Goal: Information Seeking & Learning: Learn about a topic

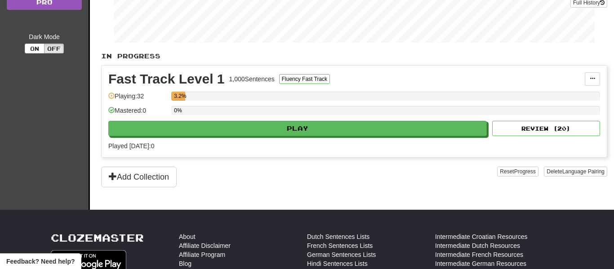
scroll to position [143, 0]
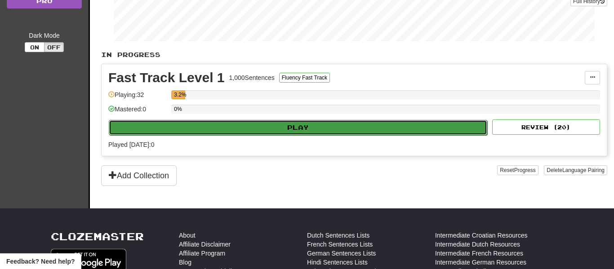
click at [318, 129] on button "Play" at bounding box center [298, 127] width 379 height 15
select select "**"
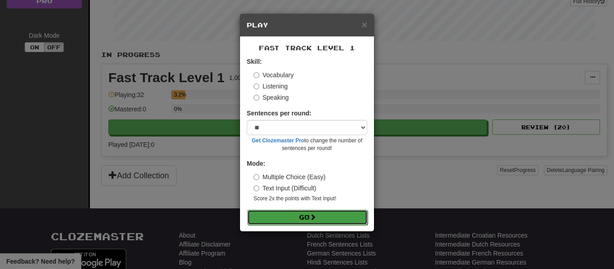
click at [312, 216] on span at bounding box center [313, 217] width 6 height 6
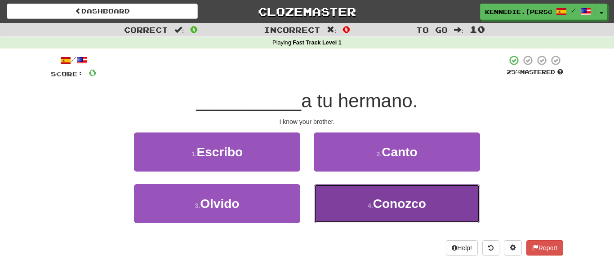
click at [367, 195] on button "4 . Conozco" at bounding box center [397, 203] width 166 height 39
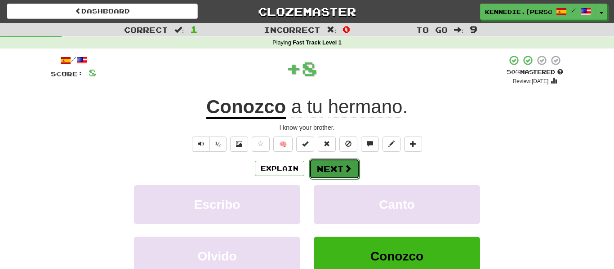
click at [317, 160] on button "Next" at bounding box center [334, 169] width 50 height 21
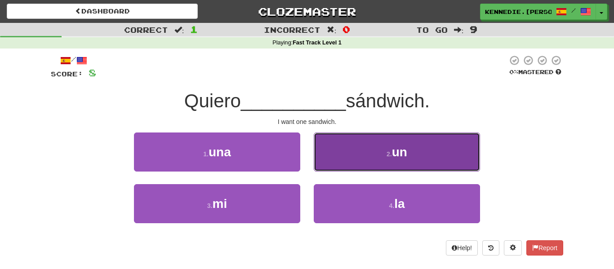
click at [403, 140] on button "2 . un" at bounding box center [397, 152] width 166 height 39
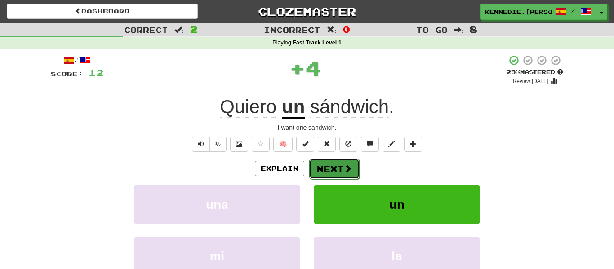
click at [335, 169] on button "Next" at bounding box center [334, 169] width 50 height 21
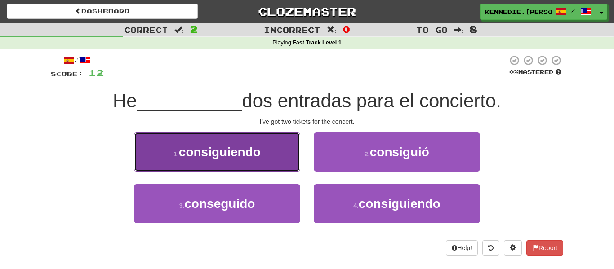
click at [180, 135] on button "1 . consiguiendo" at bounding box center [217, 152] width 166 height 39
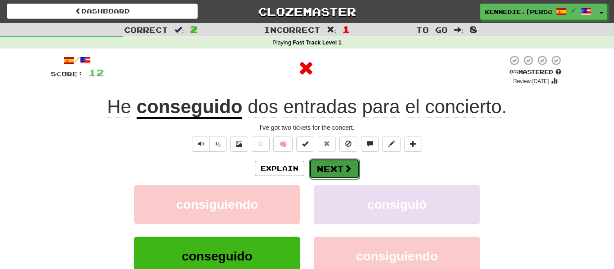
click at [334, 166] on button "Next" at bounding box center [334, 169] width 50 height 21
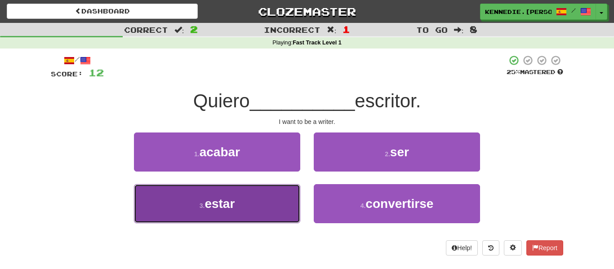
click at [265, 219] on button "3 . estar" at bounding box center [217, 203] width 166 height 39
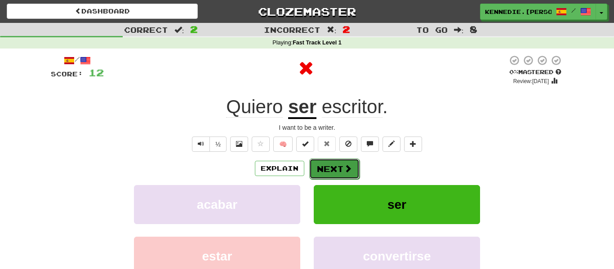
click at [357, 172] on button "Next" at bounding box center [334, 169] width 50 height 21
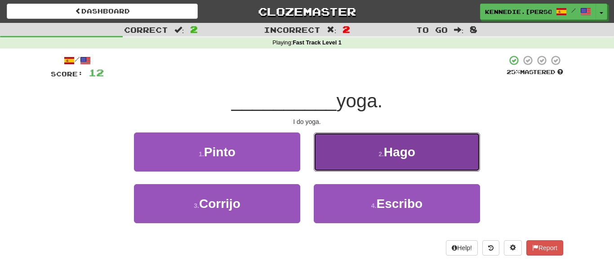
click at [348, 139] on button "2 . Hago" at bounding box center [397, 152] width 166 height 39
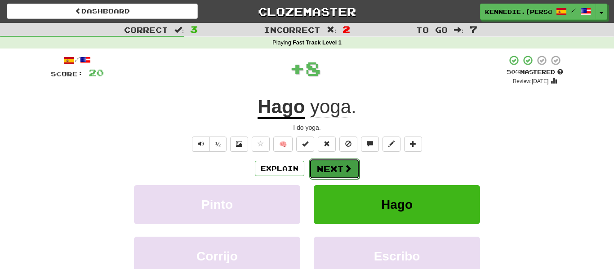
click at [317, 168] on button "Next" at bounding box center [334, 169] width 50 height 21
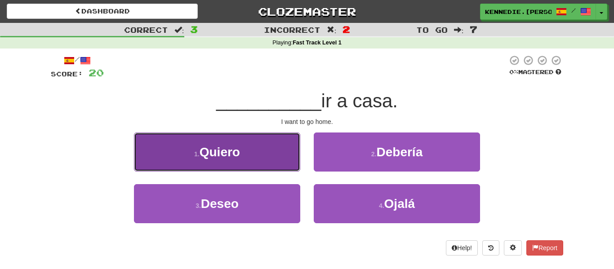
click at [254, 161] on button "1 . Quiero" at bounding box center [217, 152] width 166 height 39
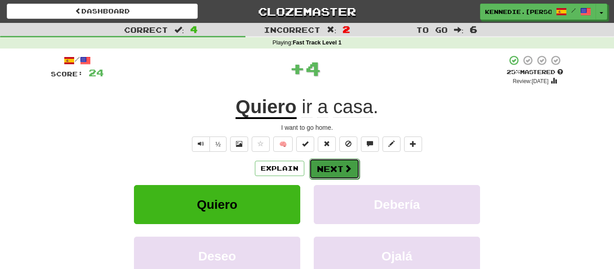
click at [343, 161] on button "Next" at bounding box center [334, 169] width 50 height 21
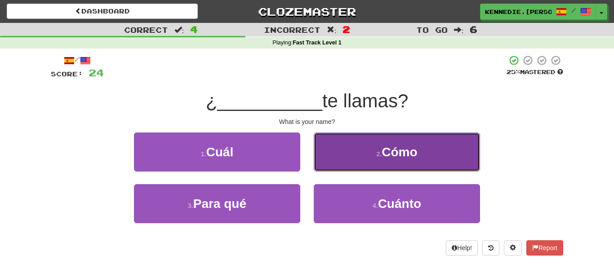
click at [355, 144] on button "2 . Cómo" at bounding box center [397, 152] width 166 height 39
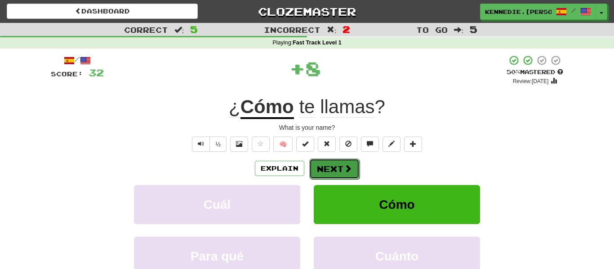
click at [337, 169] on button "Next" at bounding box center [334, 169] width 50 height 21
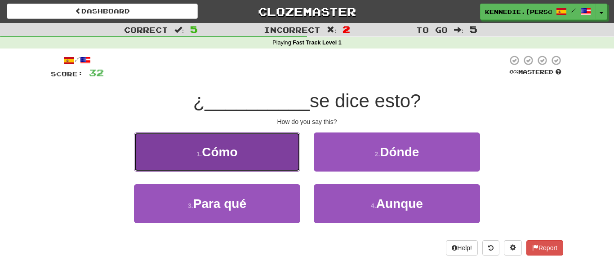
click at [271, 152] on button "1 . Cómo" at bounding box center [217, 152] width 166 height 39
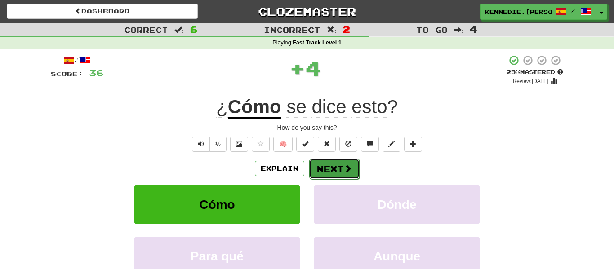
click at [327, 170] on button "Next" at bounding box center [334, 169] width 50 height 21
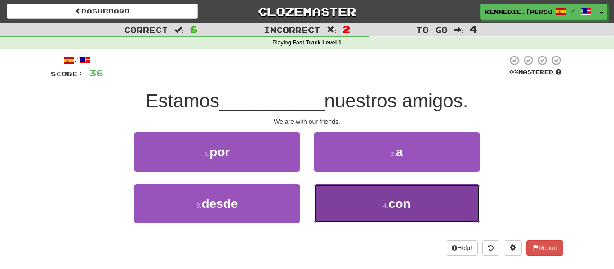
click at [328, 195] on button "4 . con" at bounding box center [397, 203] width 166 height 39
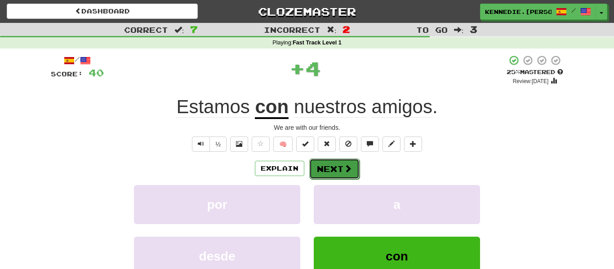
click at [324, 159] on button "Next" at bounding box center [334, 169] width 50 height 21
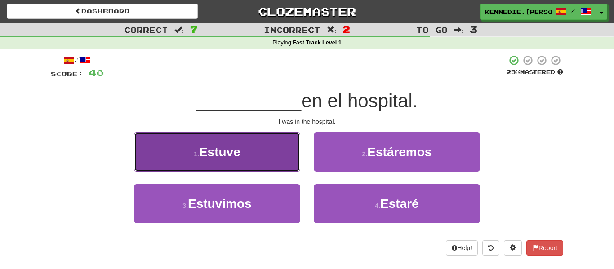
click at [276, 157] on button "1 . Estuve" at bounding box center [217, 152] width 166 height 39
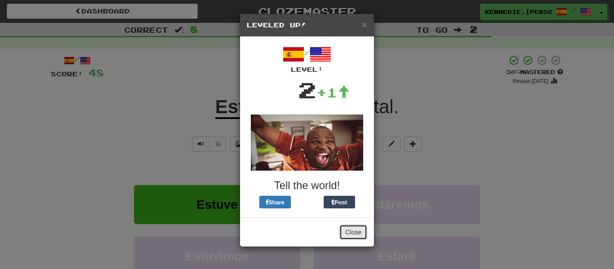
click at [351, 229] on button "Close" at bounding box center [353, 232] width 28 height 15
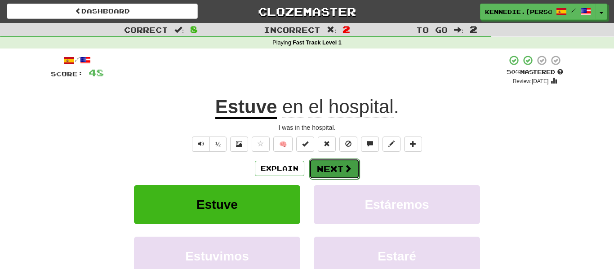
click at [335, 174] on button "Next" at bounding box center [334, 169] width 50 height 21
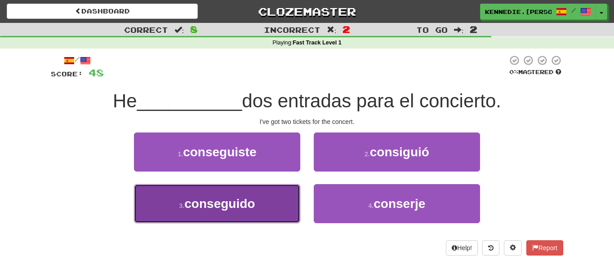
click at [265, 184] on button "3 . conseguido" at bounding box center [217, 203] width 166 height 39
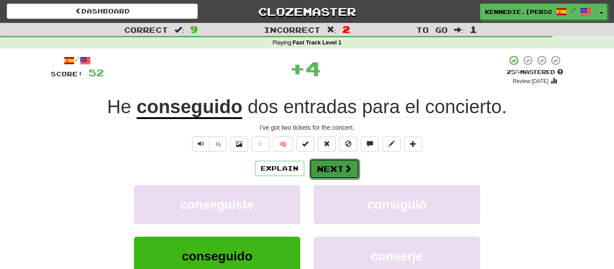
click at [346, 170] on span at bounding box center [348, 169] width 8 height 8
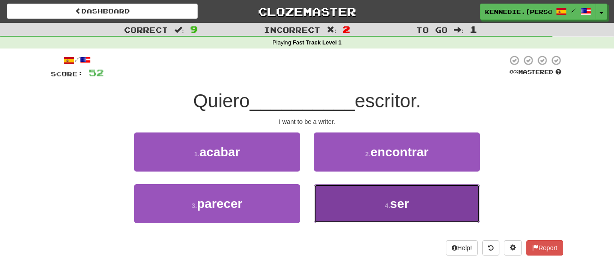
click at [342, 205] on button "4 . ser" at bounding box center [397, 203] width 166 height 39
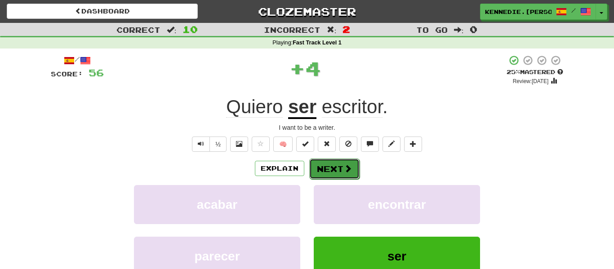
click at [322, 174] on button "Next" at bounding box center [334, 169] width 50 height 21
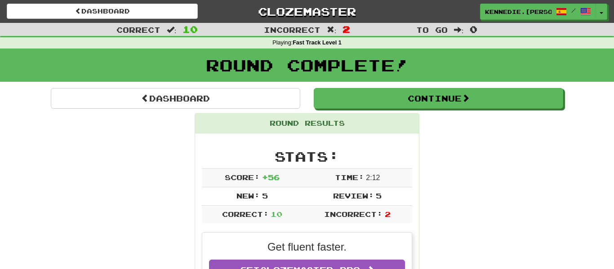
click at [445, 87] on div "Round Complete!" at bounding box center [307, 69] width 614 height 40
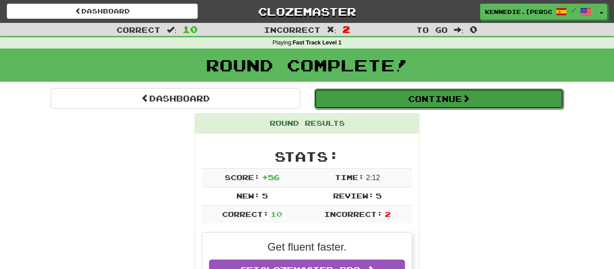
click at [449, 104] on button "Continue" at bounding box center [439, 99] width 250 height 21
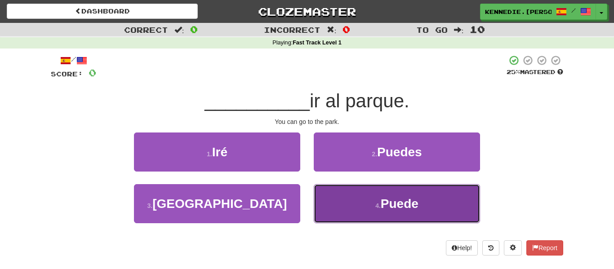
click at [361, 204] on button "4 . Puede" at bounding box center [397, 203] width 166 height 39
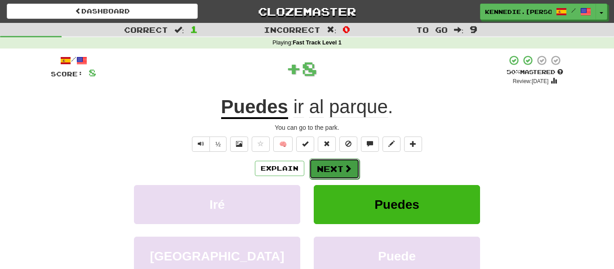
click at [334, 167] on button "Next" at bounding box center [334, 169] width 50 height 21
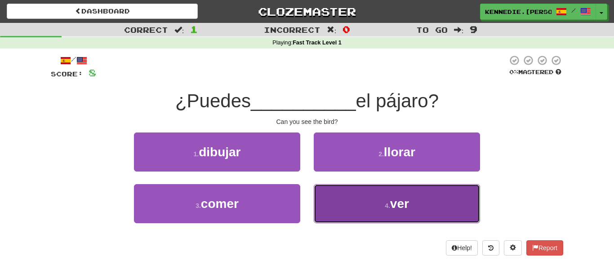
click at [374, 213] on button "4 . ver" at bounding box center [397, 203] width 166 height 39
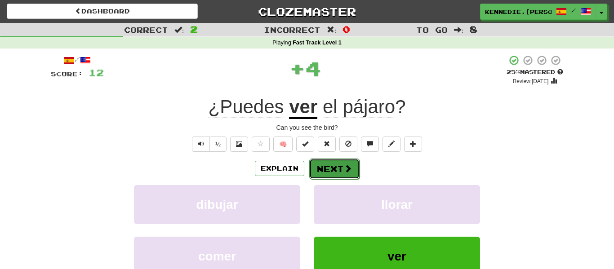
click at [330, 163] on button "Next" at bounding box center [334, 169] width 50 height 21
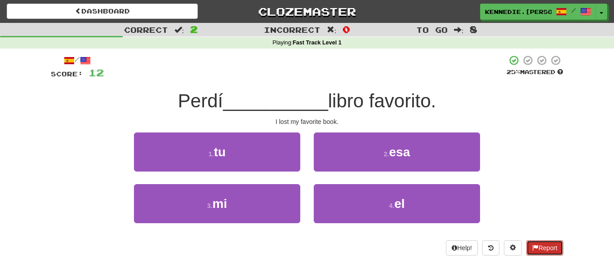
click at [546, 244] on button "Report" at bounding box center [545, 248] width 37 height 15
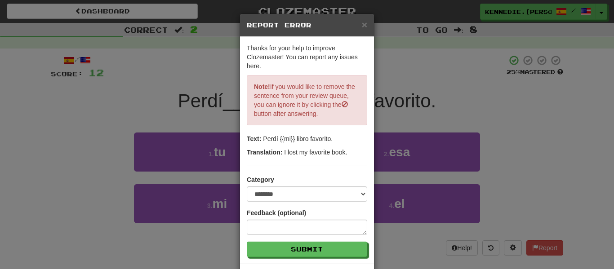
click at [549, 199] on div "**********" at bounding box center [307, 134] width 614 height 269
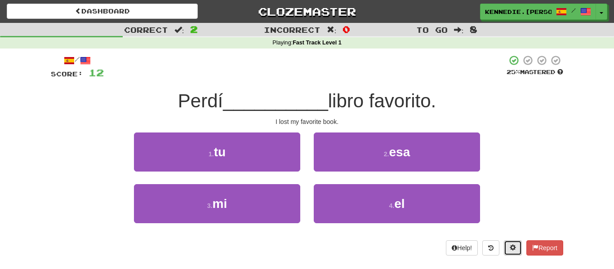
click at [510, 248] on span at bounding box center [513, 248] width 6 height 6
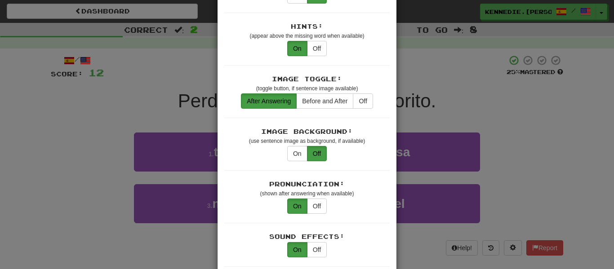
scroll to position [128, 0]
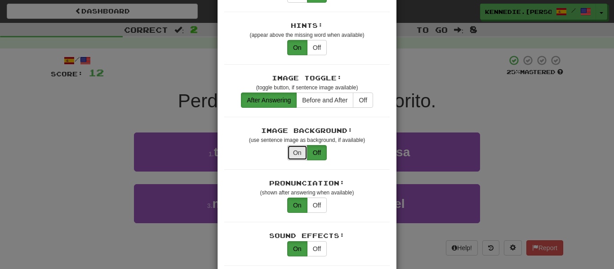
click at [294, 147] on button "On" at bounding box center [297, 152] width 20 height 15
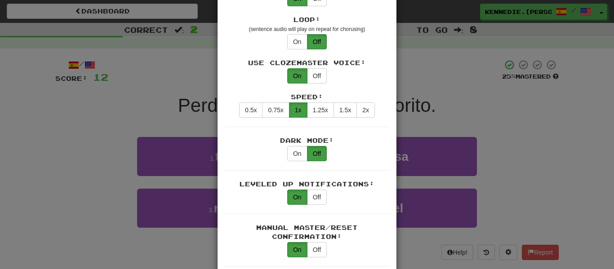
scroll to position [442, 0]
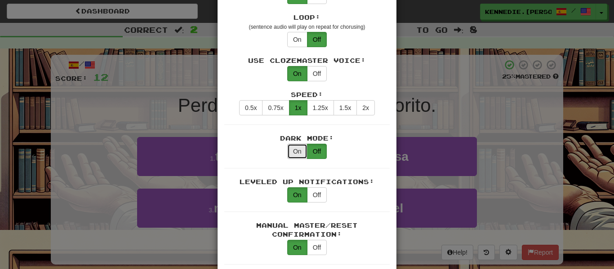
click at [304, 144] on button "On" at bounding box center [297, 151] width 20 height 15
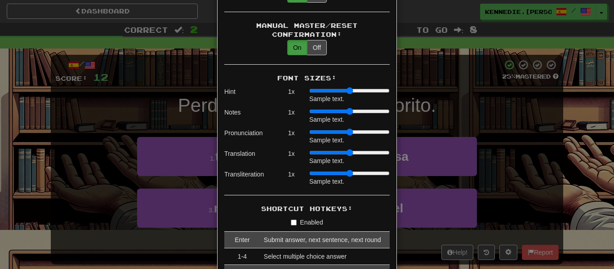
scroll to position [612, 0]
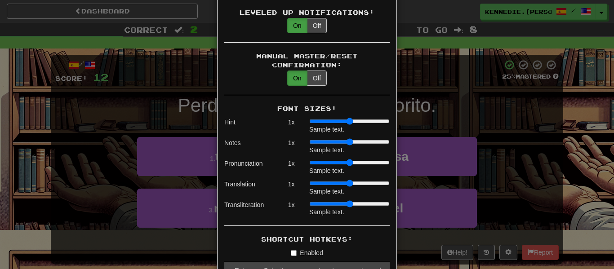
click at [313, 187] on div "Sample text." at bounding box center [349, 191] width 80 height 9
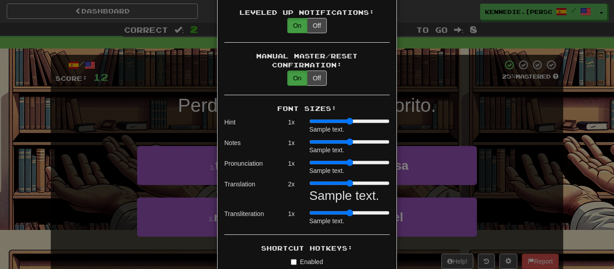
drag, startPoint x: 313, startPoint y: 174, endPoint x: 339, endPoint y: 177, distance: 25.3
type input "*"
click at [339, 180] on input "range" at bounding box center [349, 183] width 80 height 7
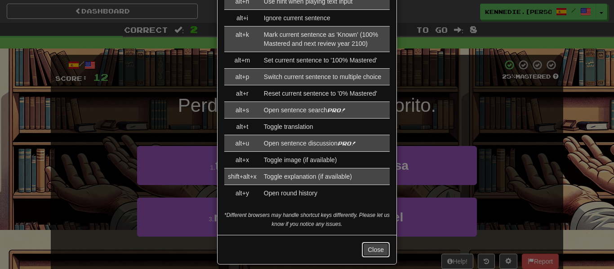
click at [378, 242] on button "Close" at bounding box center [376, 249] width 28 height 15
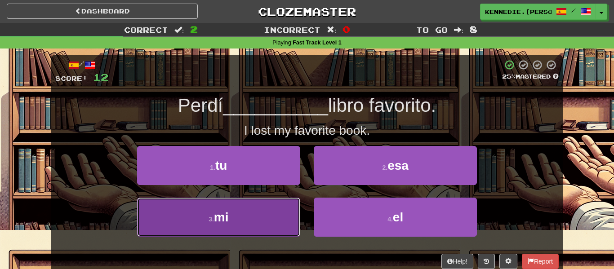
click at [265, 223] on button "3 . mi" at bounding box center [218, 217] width 163 height 39
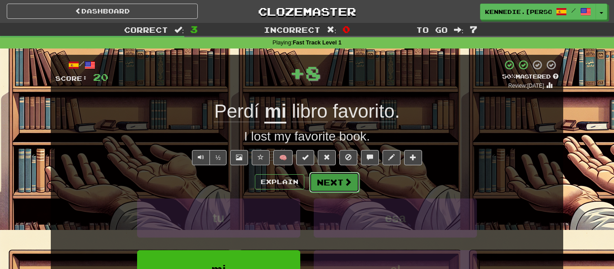
click at [337, 176] on button "Next" at bounding box center [334, 182] width 50 height 21
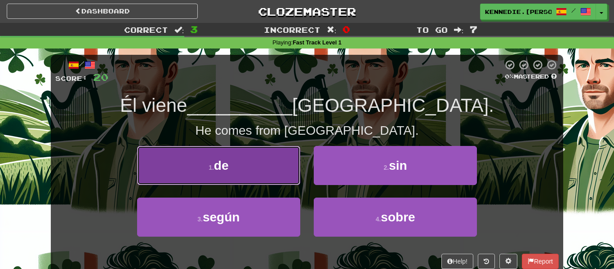
click at [215, 180] on button "1 . de" at bounding box center [218, 165] width 163 height 39
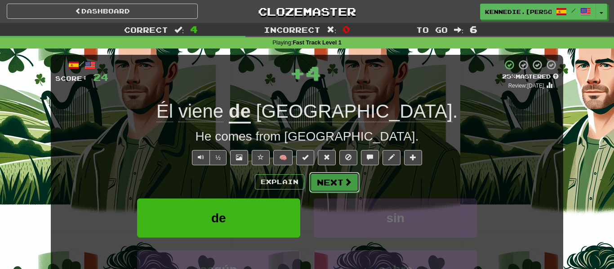
click at [333, 182] on button "Next" at bounding box center [334, 182] width 50 height 21
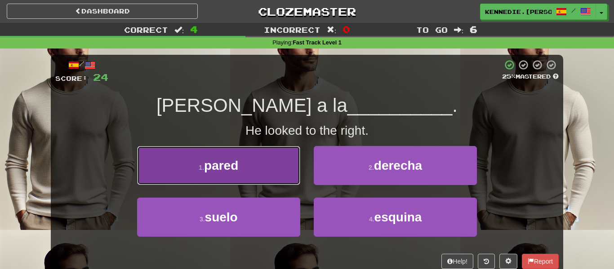
click at [292, 166] on button "1 . pared" at bounding box center [218, 165] width 163 height 39
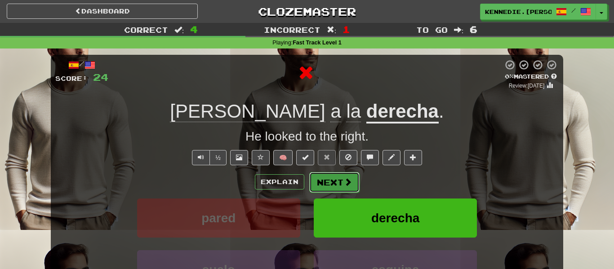
click at [352, 181] on button "Next" at bounding box center [334, 182] width 50 height 21
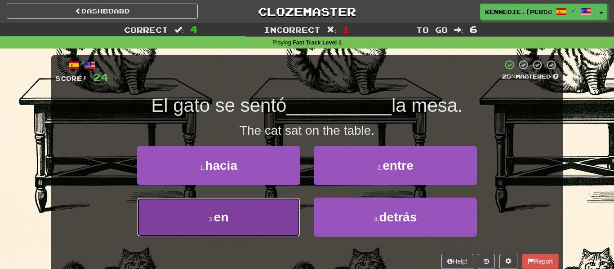
click at [258, 207] on button "3 . en" at bounding box center [218, 217] width 163 height 39
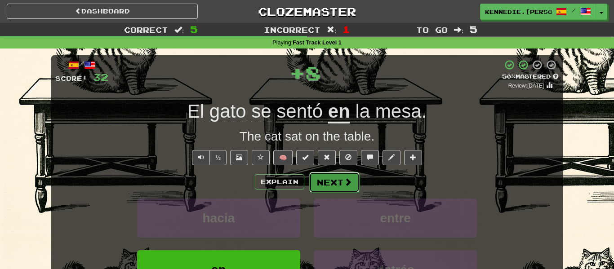
click at [341, 186] on button "Next" at bounding box center [334, 182] width 50 height 21
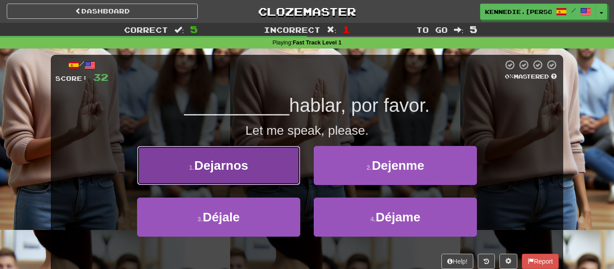
click at [281, 161] on button "1 . Dejarnos" at bounding box center [218, 165] width 163 height 39
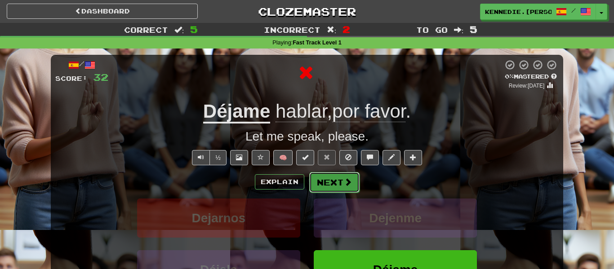
click at [331, 177] on button "Next" at bounding box center [334, 182] width 50 height 21
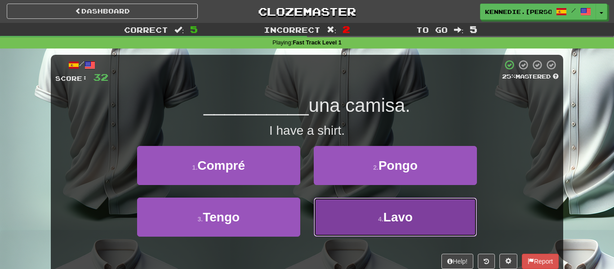
click at [368, 214] on button "4 . [GEOGRAPHIC_DATA]" at bounding box center [395, 217] width 163 height 39
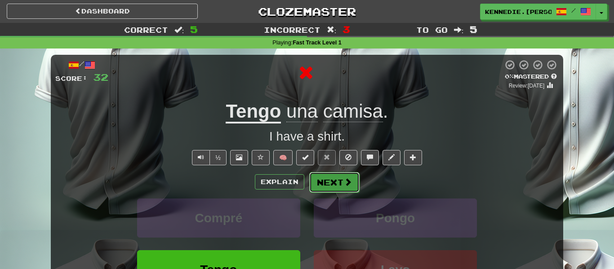
click at [340, 175] on button "Next" at bounding box center [334, 182] width 50 height 21
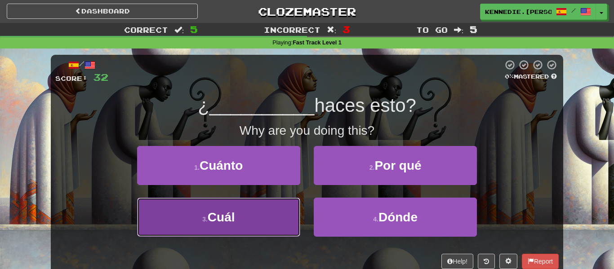
click at [270, 226] on button "3 . Cuál" at bounding box center [218, 217] width 163 height 39
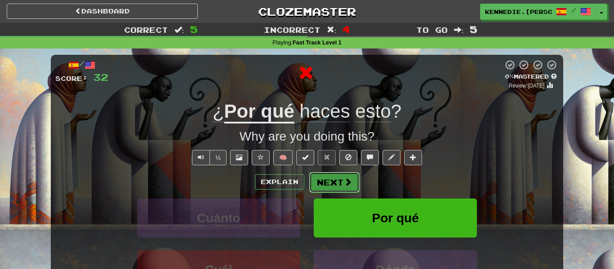
click at [336, 181] on button "Next" at bounding box center [334, 182] width 50 height 21
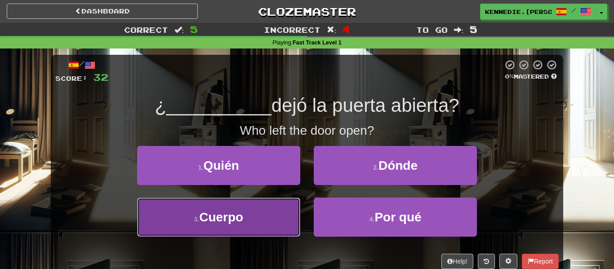
click at [274, 218] on button "3 . [GEOGRAPHIC_DATA]" at bounding box center [218, 217] width 163 height 39
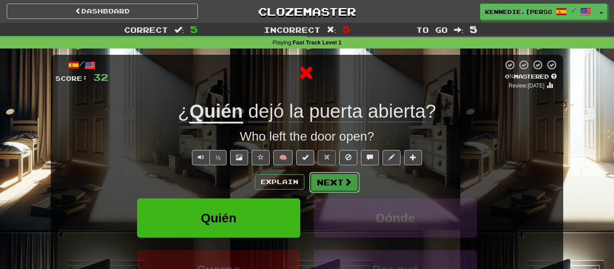
click at [339, 176] on button "Next" at bounding box center [334, 182] width 50 height 21
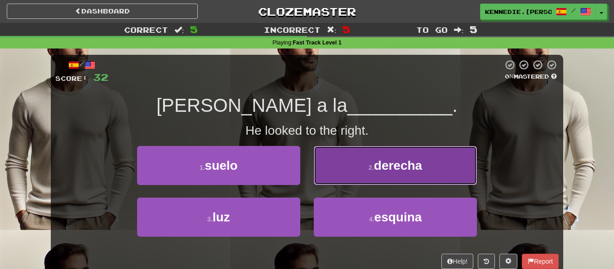
click at [414, 172] on span "derecha" at bounding box center [398, 166] width 48 height 14
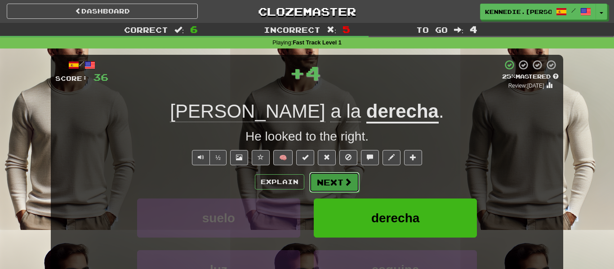
click at [321, 183] on button "Next" at bounding box center [334, 182] width 50 height 21
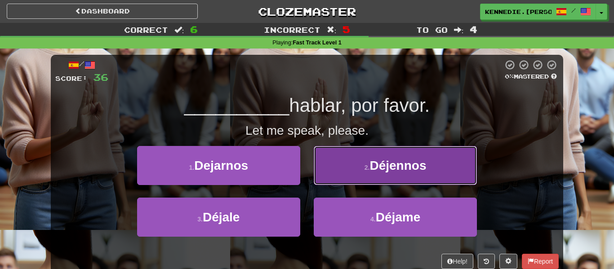
click at [363, 174] on button "2 . Déjennos" at bounding box center [395, 165] width 163 height 39
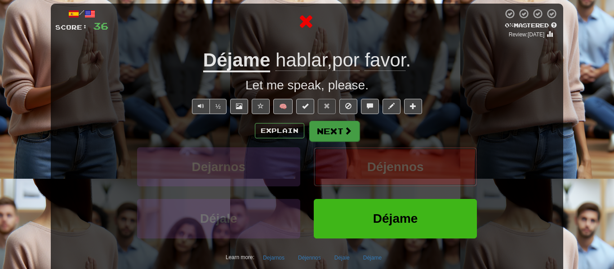
scroll to position [14, 0]
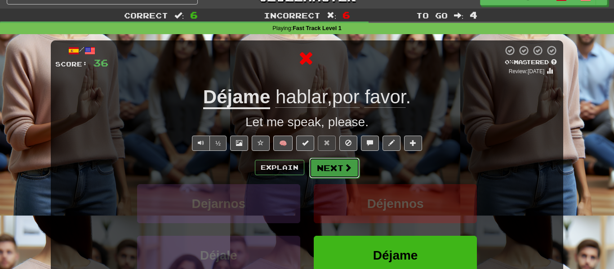
click at [330, 171] on button "Next" at bounding box center [334, 168] width 50 height 21
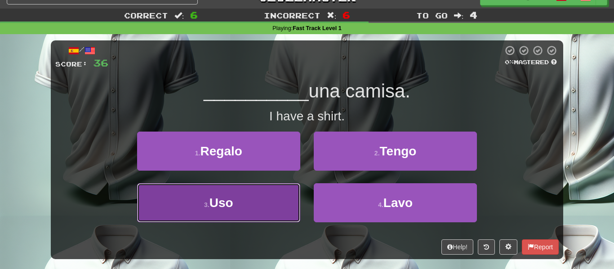
click at [287, 190] on button "3 . Uso" at bounding box center [218, 202] width 163 height 39
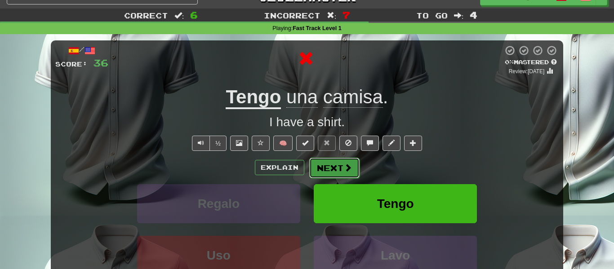
click at [332, 164] on button "Next" at bounding box center [334, 168] width 50 height 21
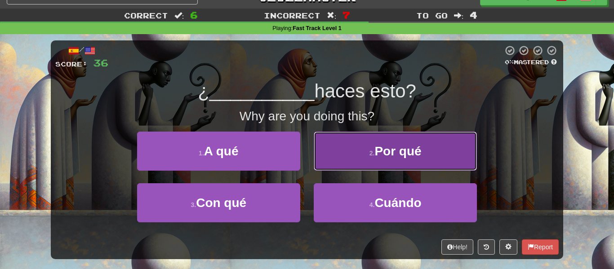
click at [375, 150] on span "Por qué" at bounding box center [398, 151] width 47 height 14
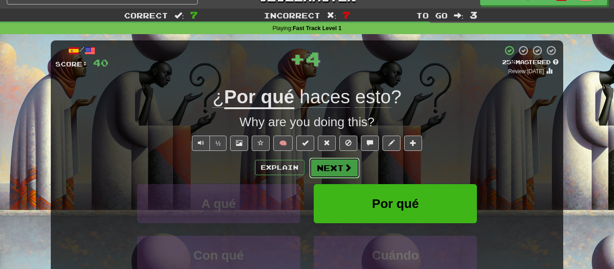
click at [337, 166] on button "Next" at bounding box center [334, 168] width 50 height 21
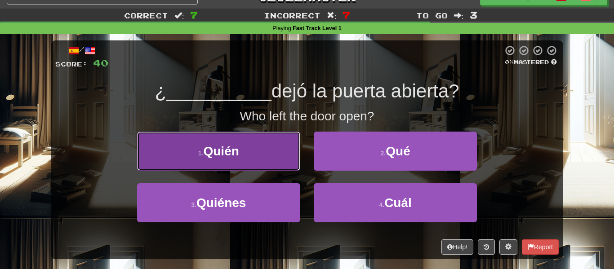
click at [257, 146] on button "1 . [GEOGRAPHIC_DATA]" at bounding box center [218, 151] width 163 height 39
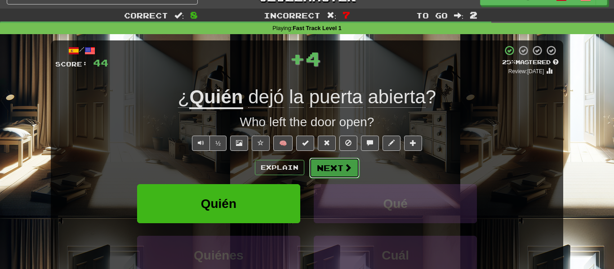
click at [328, 161] on button "Next" at bounding box center [334, 168] width 50 height 21
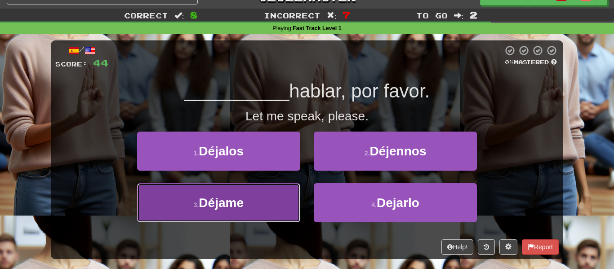
click at [270, 193] on button "3 . [GEOGRAPHIC_DATA]" at bounding box center [218, 202] width 163 height 39
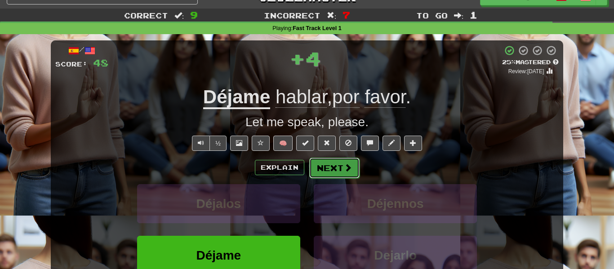
click at [338, 170] on button "Next" at bounding box center [334, 168] width 50 height 21
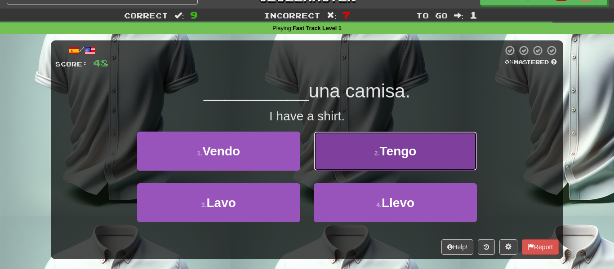
click at [341, 166] on button "2 . Tengo" at bounding box center [395, 151] width 163 height 39
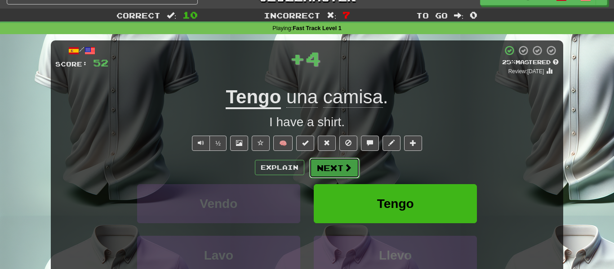
click at [341, 166] on button "Next" at bounding box center [334, 168] width 50 height 21
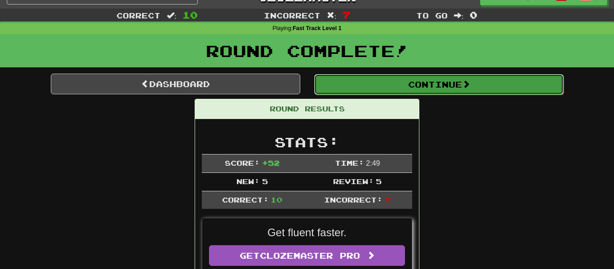
click at [442, 80] on button "Continue" at bounding box center [439, 84] width 250 height 21
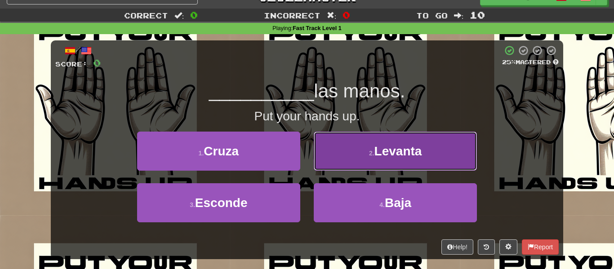
click at [373, 167] on button "2 . [GEOGRAPHIC_DATA]" at bounding box center [395, 151] width 163 height 39
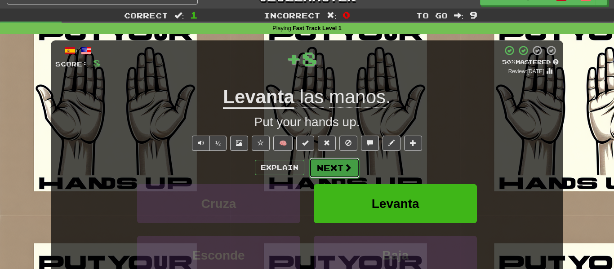
click at [347, 170] on span at bounding box center [348, 168] width 8 height 8
